Goal: Find specific fact: Find specific fact

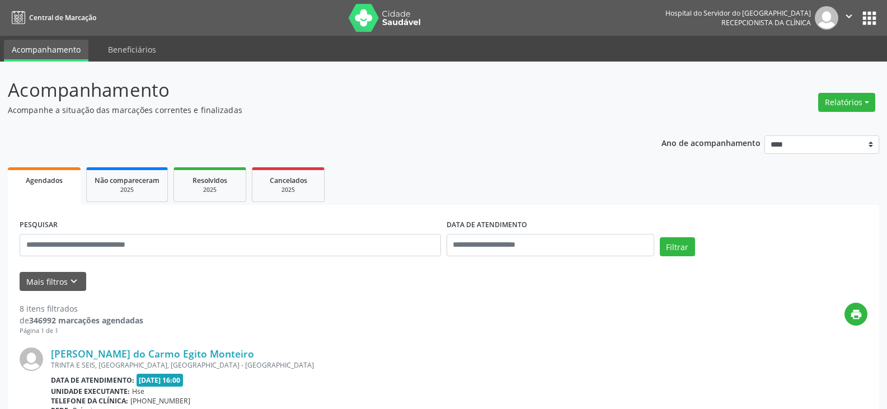
scroll to position [224, 0]
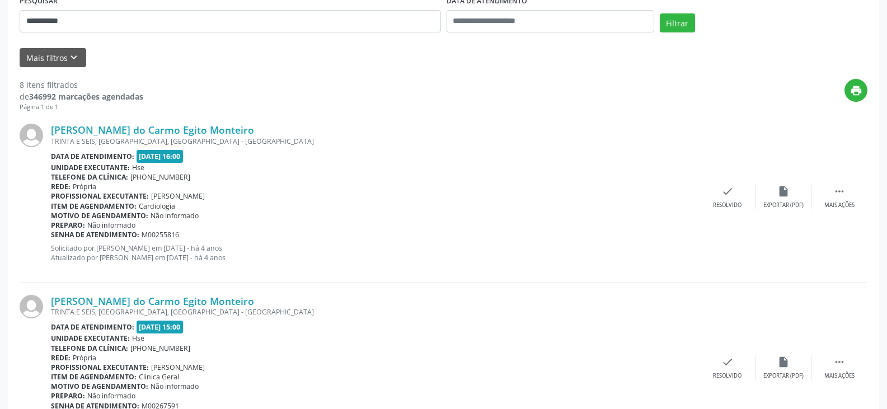
type input "**********"
click at [660, 13] on button "Filtrar" at bounding box center [677, 22] width 35 height 19
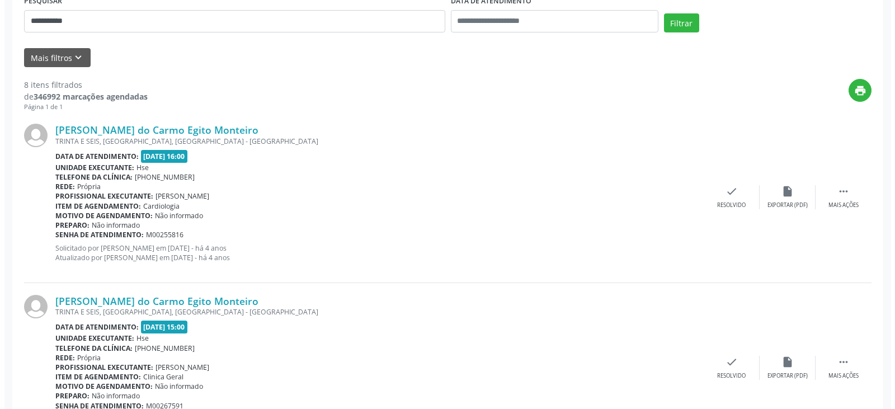
scroll to position [0, 0]
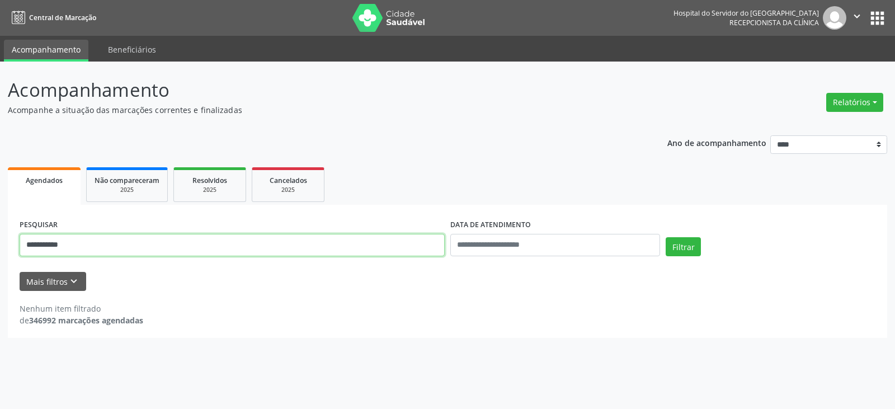
click at [123, 253] on input "**********" at bounding box center [232, 245] width 425 height 22
type input "*"
click at [666, 237] on button "Filtrar" at bounding box center [683, 246] width 35 height 19
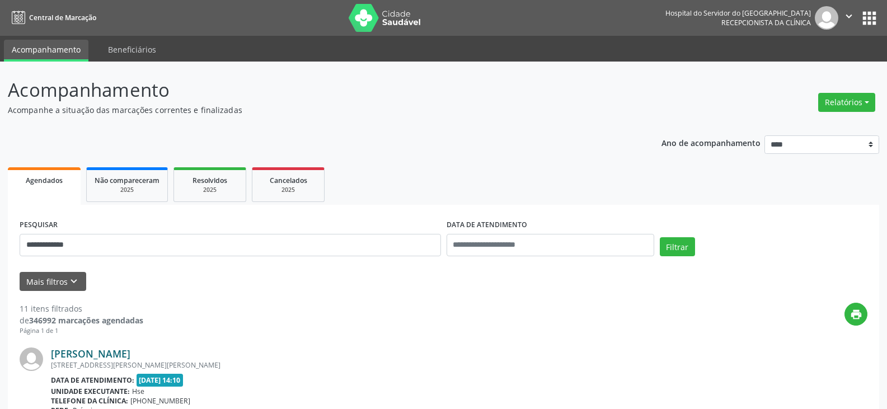
click at [130, 351] on link "[PERSON_NAME]" at bounding box center [90, 353] width 79 height 12
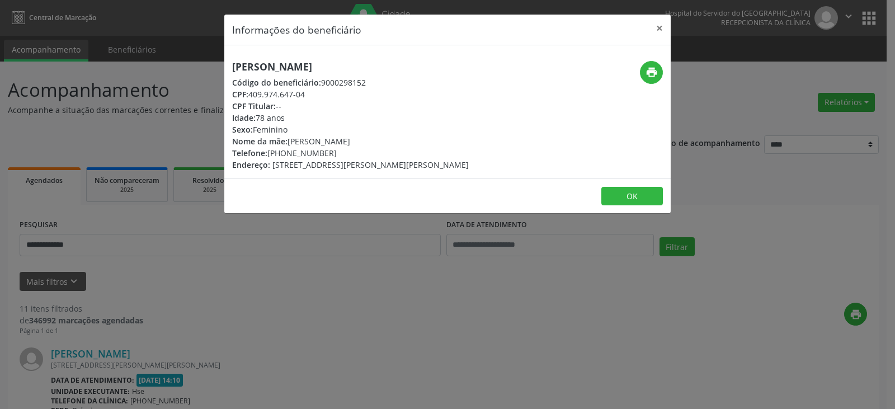
drag, startPoint x: 399, startPoint y: 61, endPoint x: 107, endPoint y: 61, distance: 292.1
click at [107, 61] on div "Informações do beneficiário × [PERSON_NAME] Código do beneficiário: 9000298152 …" at bounding box center [447, 204] width 895 height 409
copy h5 "[PERSON_NAME]"
drag, startPoint x: 313, startPoint y: 93, endPoint x: 251, endPoint y: 93, distance: 61.5
click at [251, 93] on div "CPF: 409.974.647-04" at bounding box center [350, 94] width 237 height 12
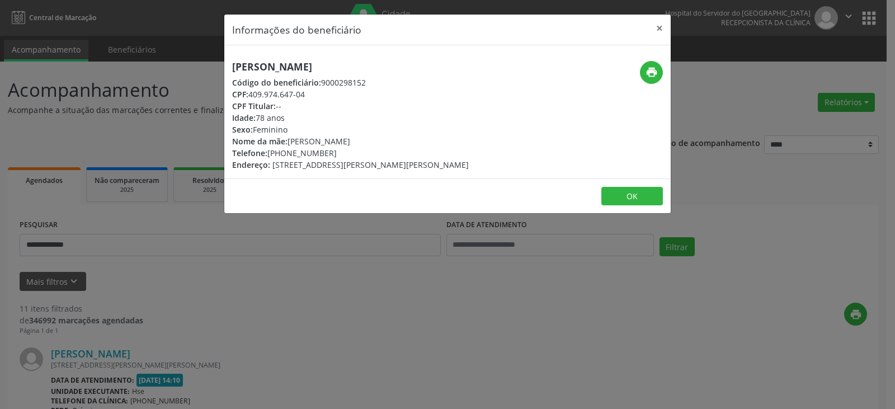
copy div "409.974.647-04"
click at [285, 152] on div "Telefone: [PHONE_NUMBER]" at bounding box center [350, 153] width 237 height 12
copy div "99966-9274"
click at [652, 67] on icon "print" at bounding box center [652, 72] width 12 height 12
click at [659, 27] on button "×" at bounding box center [659, 28] width 22 height 27
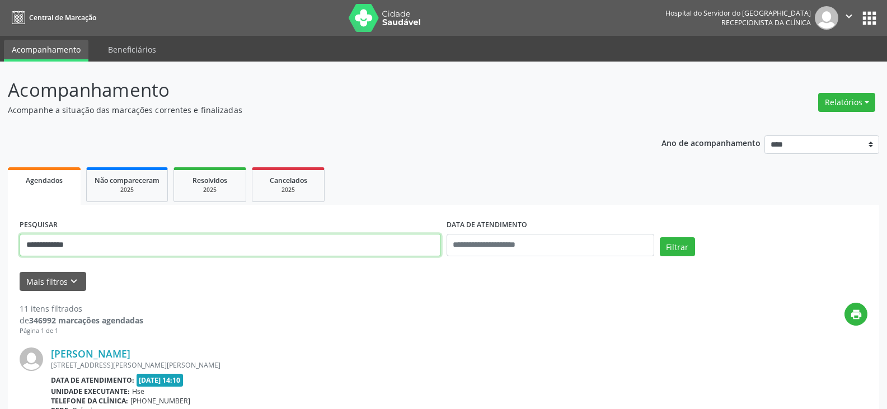
drag, startPoint x: 351, startPoint y: 247, endPoint x: 91, endPoint y: 259, distance: 260.5
click at [91, 259] on div "**********" at bounding box center [230, 241] width 427 height 48
type input "*"
type input "**********"
click at [660, 237] on button "Filtrar" at bounding box center [677, 246] width 35 height 19
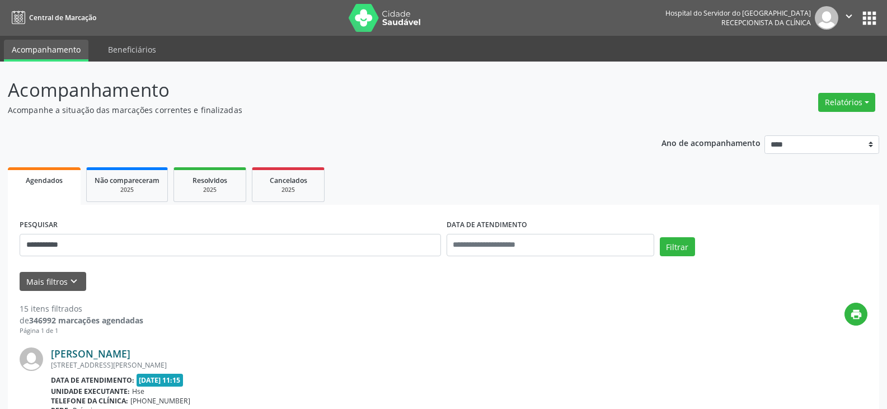
click at [106, 354] on link "[PERSON_NAME]" at bounding box center [90, 353] width 79 height 12
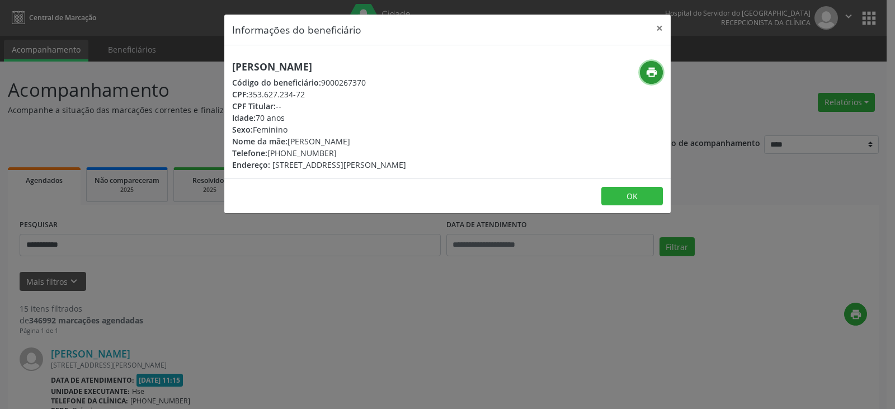
click at [657, 76] on icon "print" at bounding box center [652, 72] width 12 height 12
drag, startPoint x: 289, startPoint y: 154, endPoint x: 329, endPoint y: 156, distance: 40.3
click at [329, 156] on div "Telefone: [PHONE_NUMBER]" at bounding box center [319, 153] width 174 height 12
copy div "98779-3235"
